Goal: Check status: Check status

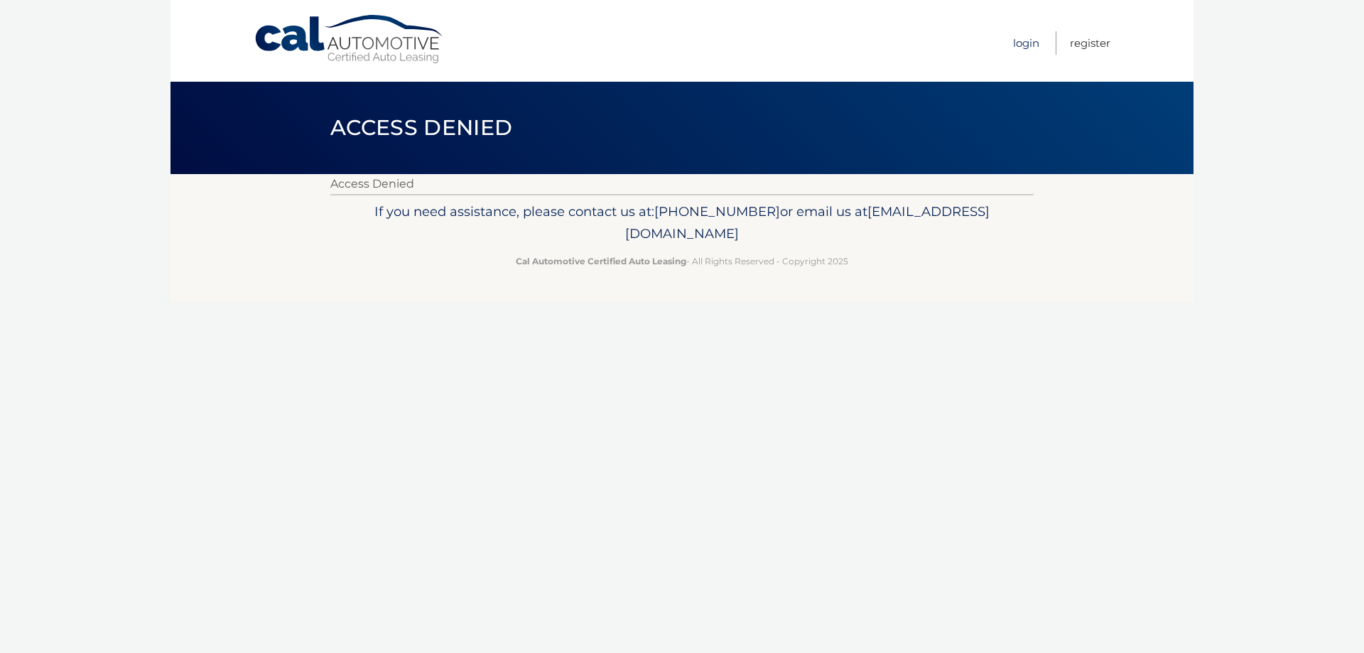
click at [1029, 41] on link "Login" at bounding box center [1026, 42] width 26 height 23
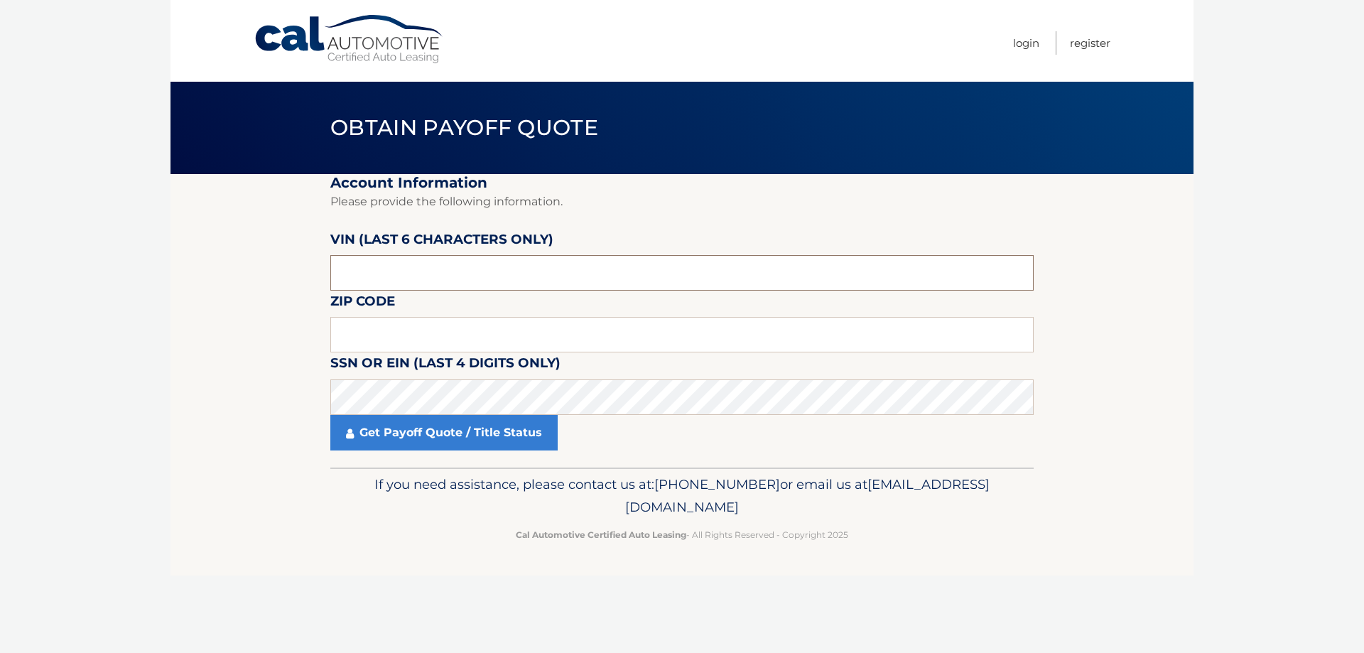
click at [390, 278] on input "text" at bounding box center [681, 273] width 703 height 36
drag, startPoint x: 374, startPoint y: 274, endPoint x: 276, endPoint y: 277, distance: 97.4
click at [277, 279] on section "Account Information Please provide the following information. VIN (last 6 chara…" at bounding box center [682, 320] width 1023 height 293
type input "129610"
click at [373, 340] on input "text" at bounding box center [681, 335] width 703 height 36
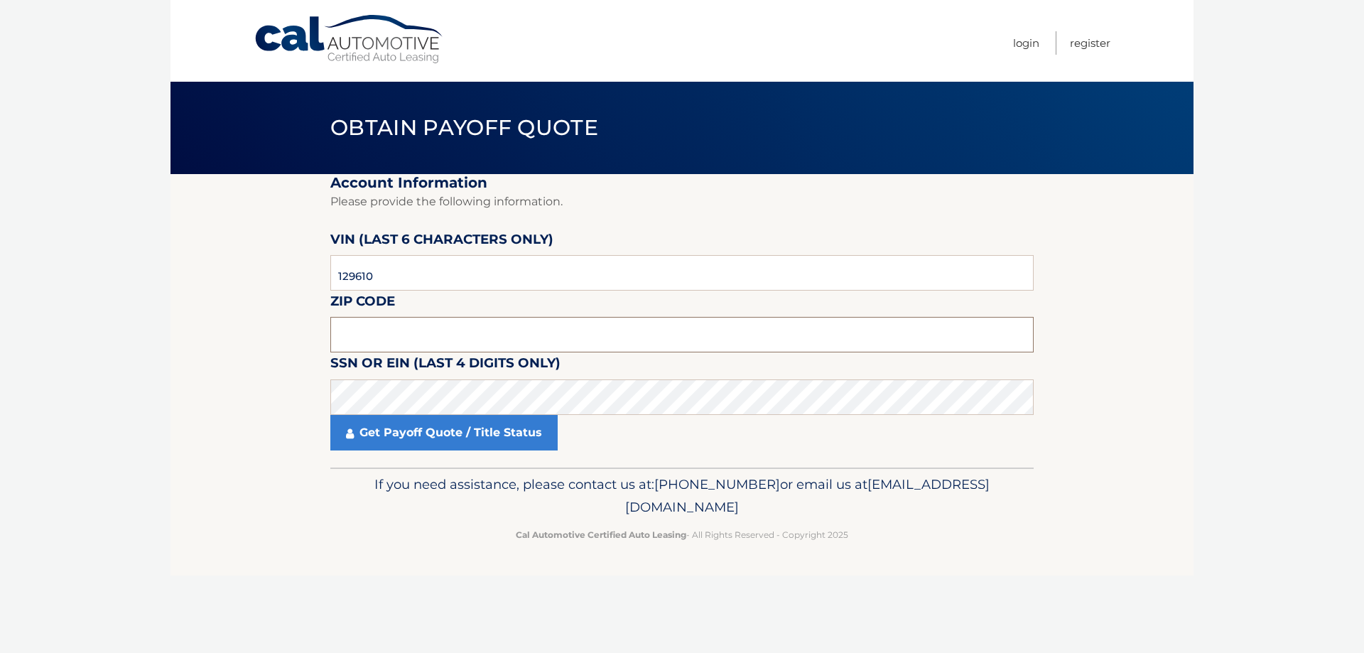
click at [361, 352] on input "text" at bounding box center [681, 335] width 703 height 36
type input "11501"
click at [394, 430] on link "Get Payoff Quote / Title Status" at bounding box center [443, 433] width 227 height 36
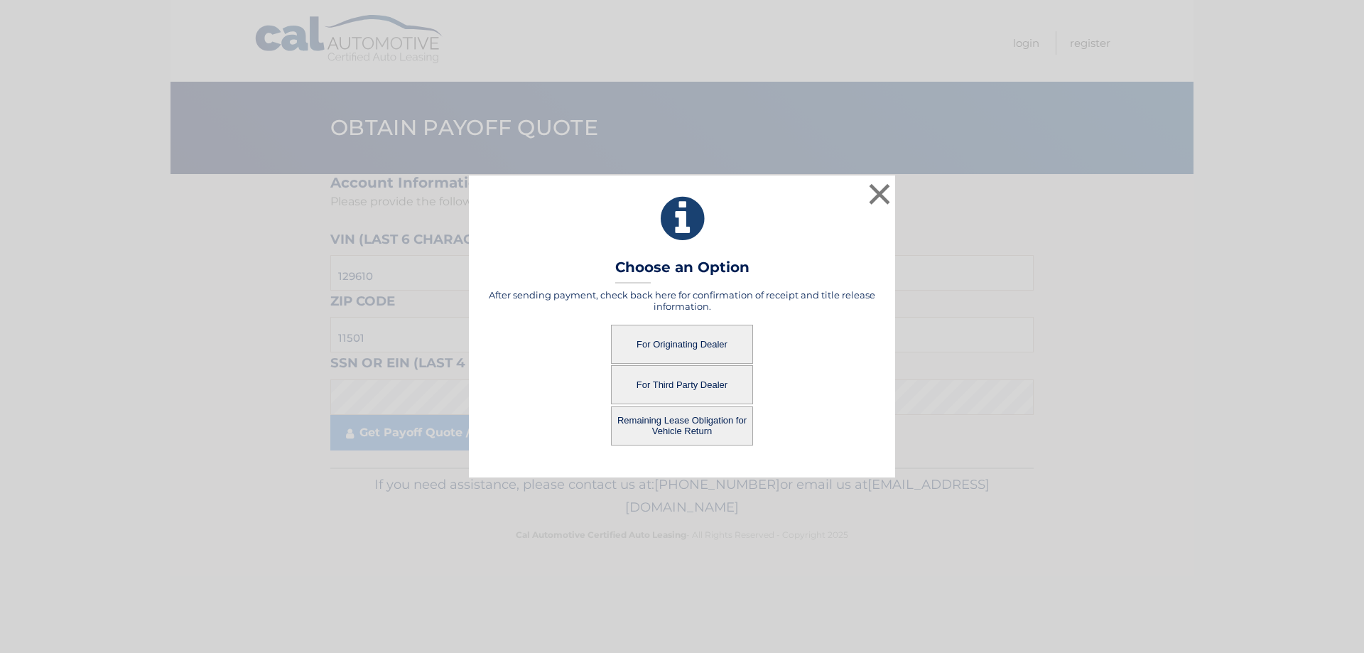
click at [669, 387] on button "For Third Party Dealer" at bounding box center [682, 384] width 142 height 39
click at [671, 389] on button "For Third Party Dealer" at bounding box center [682, 384] width 142 height 39
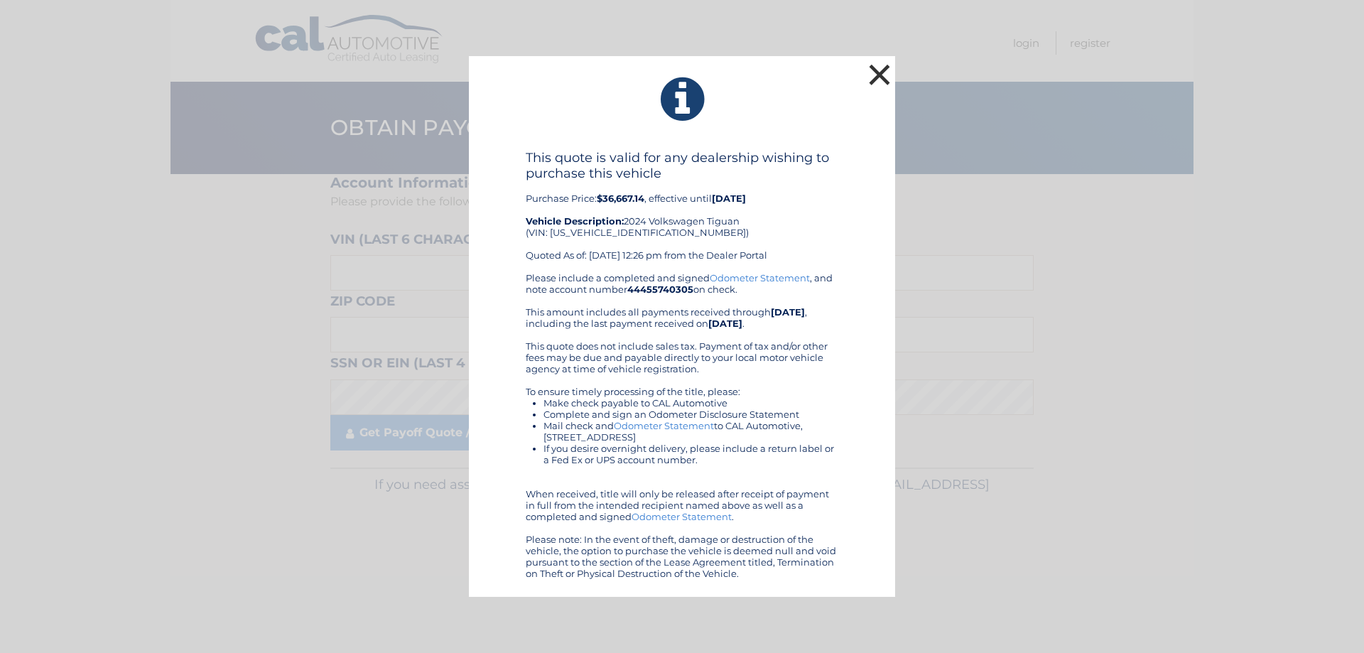
click at [880, 76] on button "×" at bounding box center [879, 74] width 28 height 28
